Goal: Information Seeking & Learning: Learn about a topic

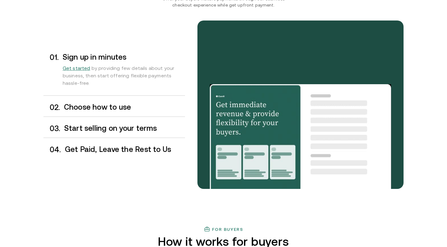
scroll to position [515, 0]
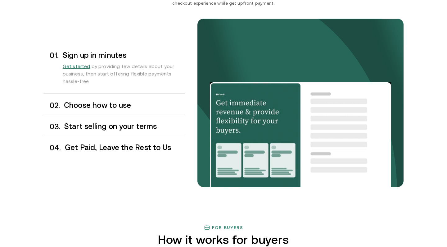
click at [85, 105] on h3 "Choose how to use" at bounding box center [124, 105] width 121 height 8
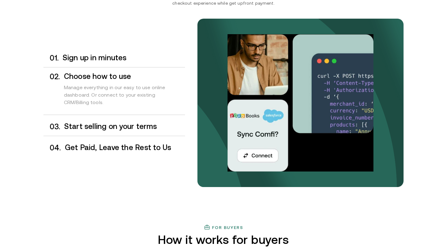
click at [91, 128] on h3 "Start selling on your terms" at bounding box center [124, 126] width 121 height 8
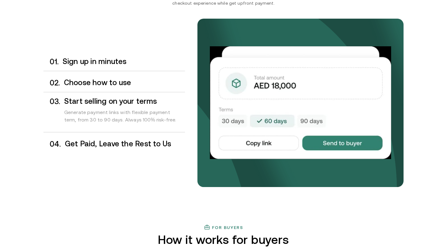
click at [131, 134] on div "0 1 . Sign up in minutes 0 2 . Choose how to use 0 3 . Start selling on your te…" at bounding box center [114, 102] width 142 height 101
click at [131, 140] on h3 "Get Paid, Leave the Rest to Us" at bounding box center [125, 144] width 120 height 8
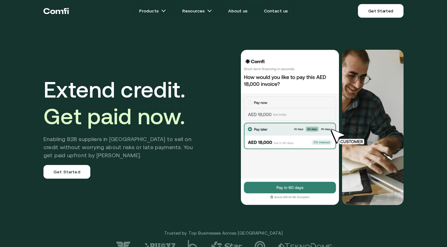
scroll to position [0, 0]
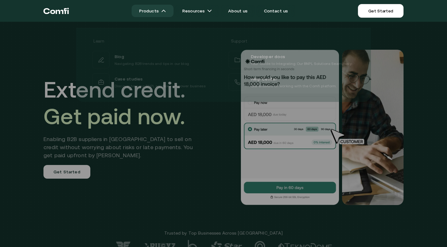
click at [166, 9] on img at bounding box center [163, 10] width 5 height 5
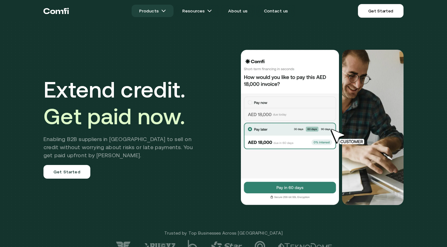
click at [166, 9] on img at bounding box center [163, 10] width 5 height 5
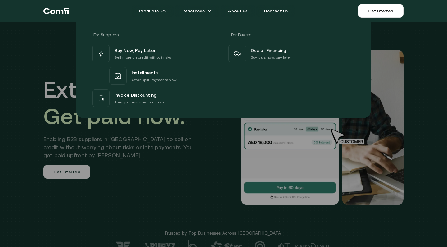
drag, startPoint x: 101, startPoint y: 98, endPoint x: 18, endPoint y: 60, distance: 91.2
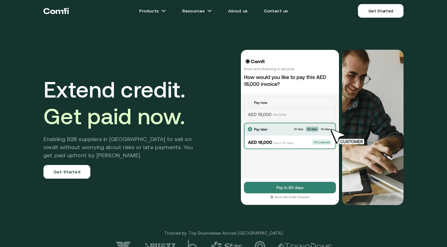
click at [60, 12] on icon "Return to the top of the Comfi home page" at bounding box center [55, 11] width 25 height 19
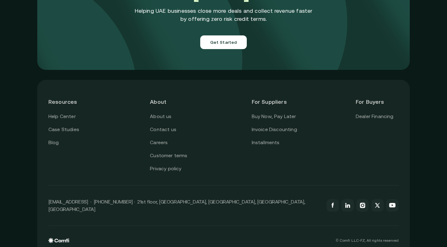
scroll to position [2212, 0]
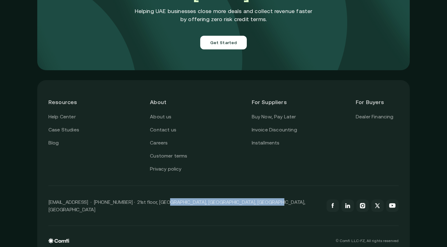
drag, startPoint x: 260, startPoint y: 194, endPoint x: 157, endPoint y: 194, distance: 103.1
click at [157, 194] on div "[EMAIL_ADDRESS] · [PHONE_NUMBER] · 21st floor, [GEOGRAPHIC_DATA], [GEOGRAPHIC_D…" at bounding box center [223, 206] width 350 height 40
drag, startPoint x: 271, startPoint y: 134, endPoint x: 250, endPoint y: 133, distance: 21.4
click at [163, 113] on link "About us" at bounding box center [160, 117] width 21 height 8
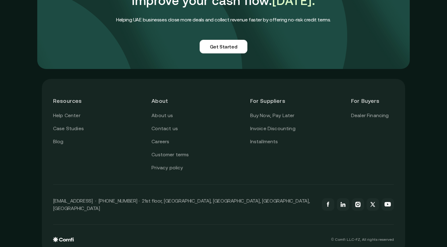
scroll to position [1545, 0]
click at [71, 112] on link "Help Center" at bounding box center [66, 116] width 27 height 8
click at [359, 231] on div "Resources Help Center Case Studies Blog About About us Contact us Careers Custo…" at bounding box center [223, 166] width 363 height 174
drag, startPoint x: 338, startPoint y: 228, endPoint x: 360, endPoint y: 231, distance: 22.8
click at [361, 238] on p "© Comfi L.L.C-FZ, All rights reserved" at bounding box center [362, 240] width 63 height 4
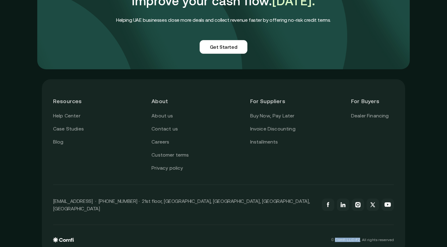
copy p "Comfi L.L.C-FZ"
